Goal: Task Accomplishment & Management: Complete application form

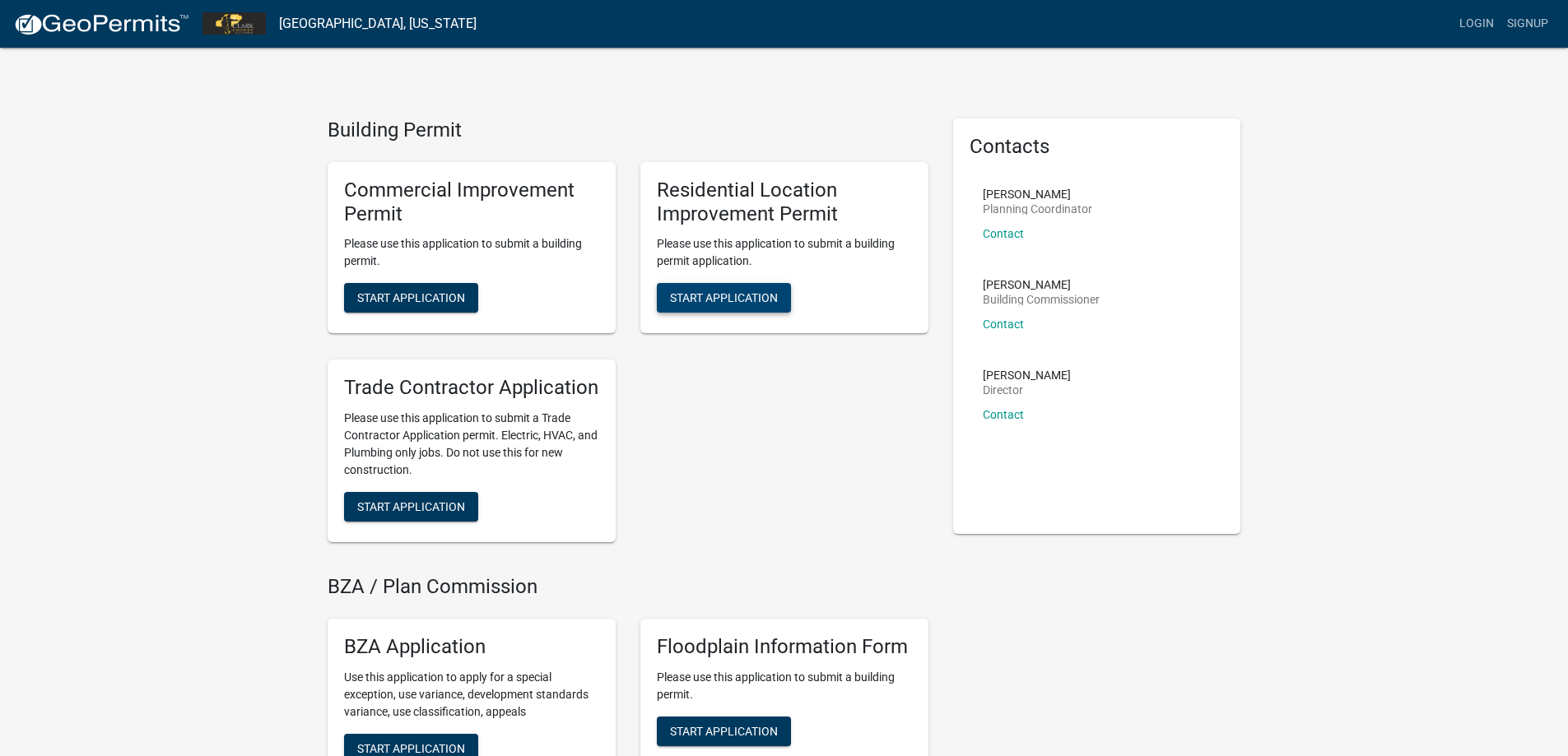
click at [675, 297] on span "Start Application" at bounding box center [723, 297] width 108 height 13
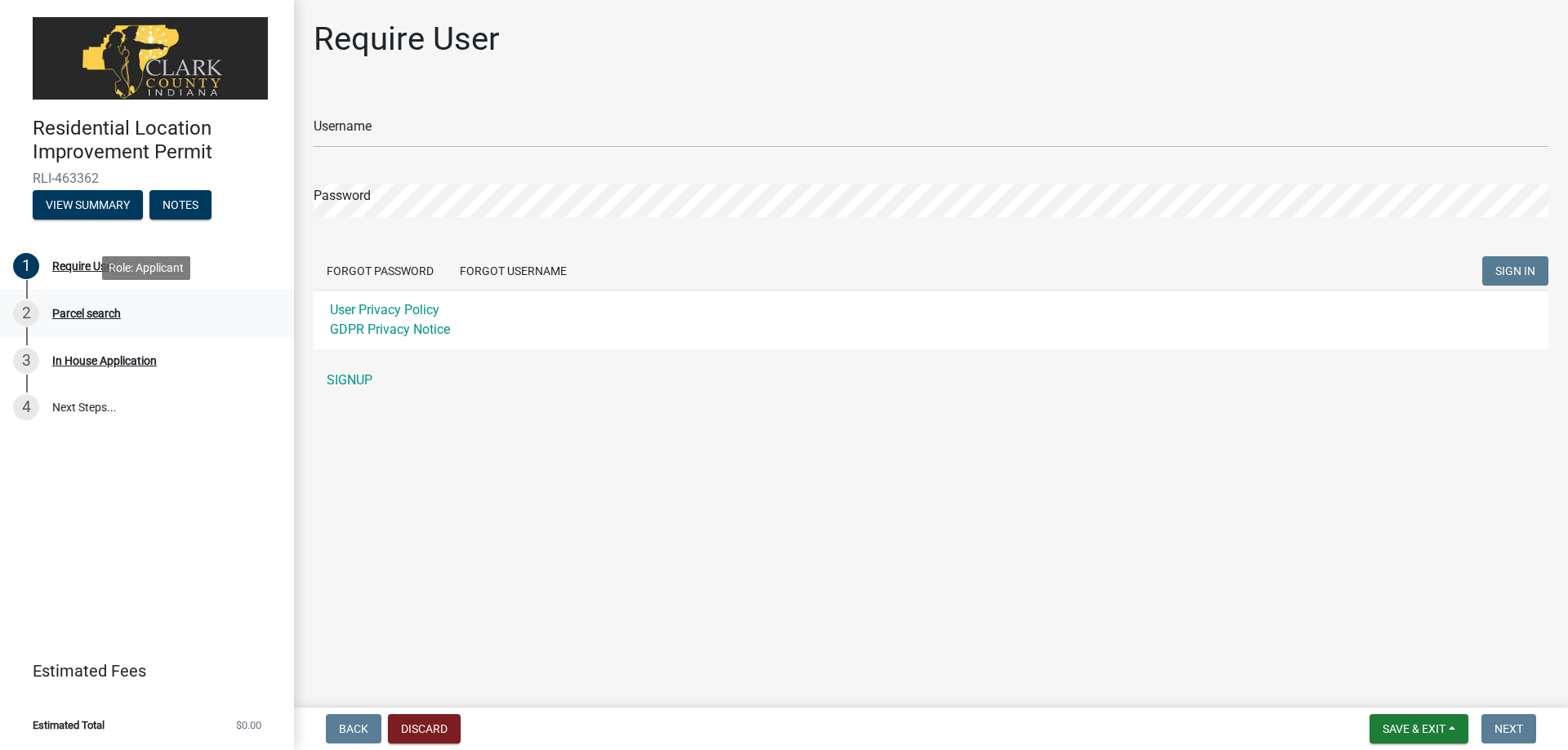
click at [111, 318] on div "Parcel search" at bounding box center [86, 313] width 68 height 11
click at [122, 358] on div "In House Application" at bounding box center [104, 360] width 104 height 11
click at [1414, 725] on span "Save & Exit" at bounding box center [1414, 729] width 62 height 13
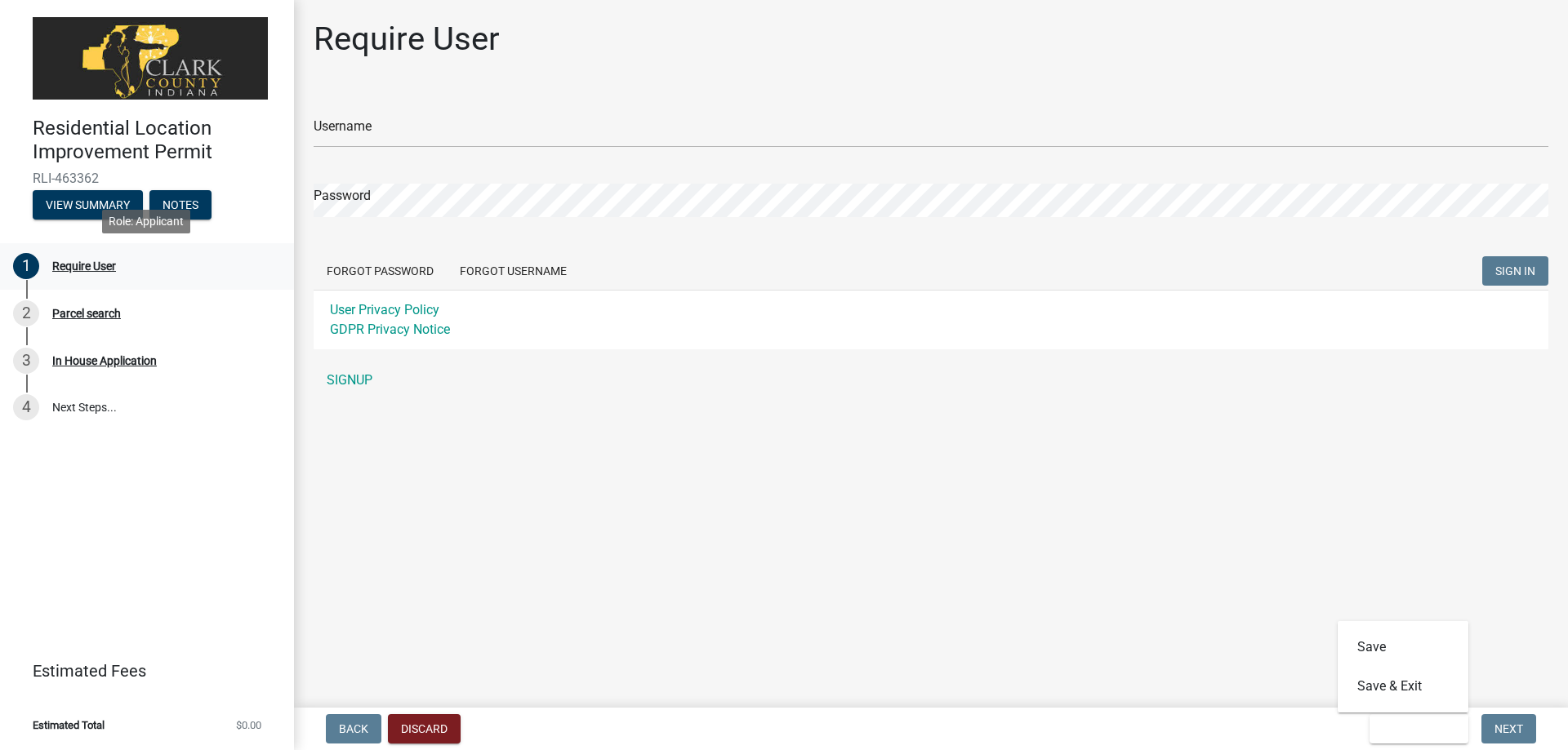
click at [102, 263] on div "Require User" at bounding box center [83, 266] width 63 height 11
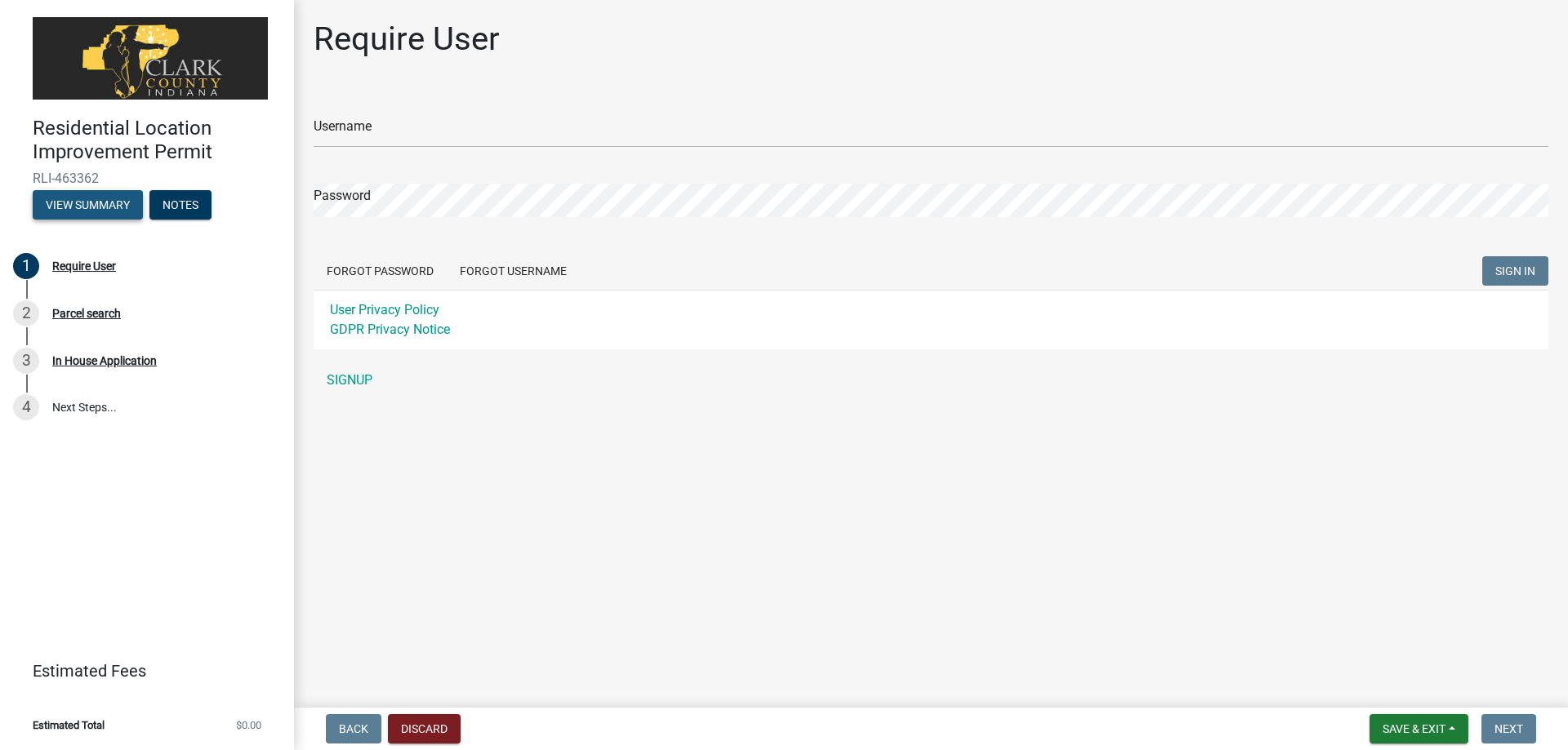
click at [105, 200] on button "View Summary" at bounding box center [88, 204] width 110 height 29
